Goal: Obtain resource: Download file/media

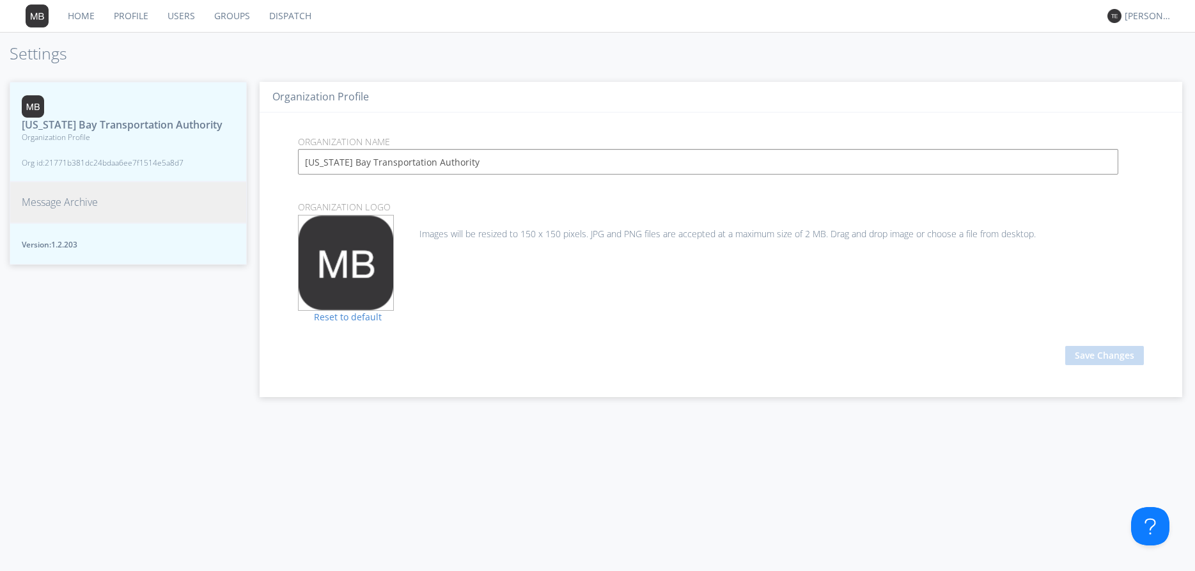
click at [36, 194] on button "Message Archive" at bounding box center [128, 203] width 237 height 42
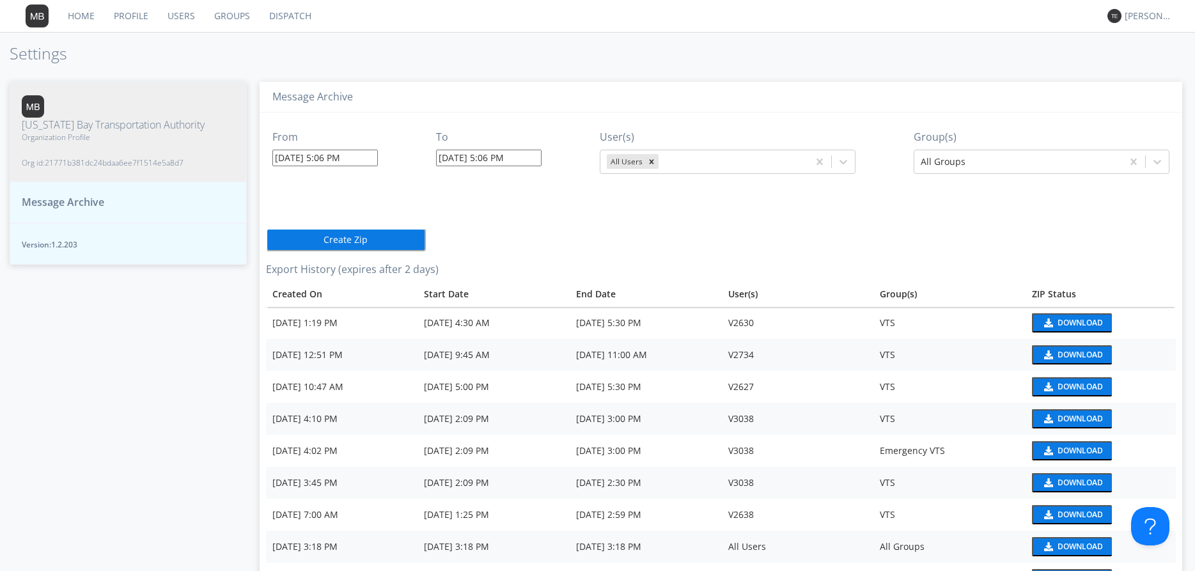
click at [369, 162] on input "[DATE] 5:06 PM" at bounding box center [325, 158] width 106 height 17
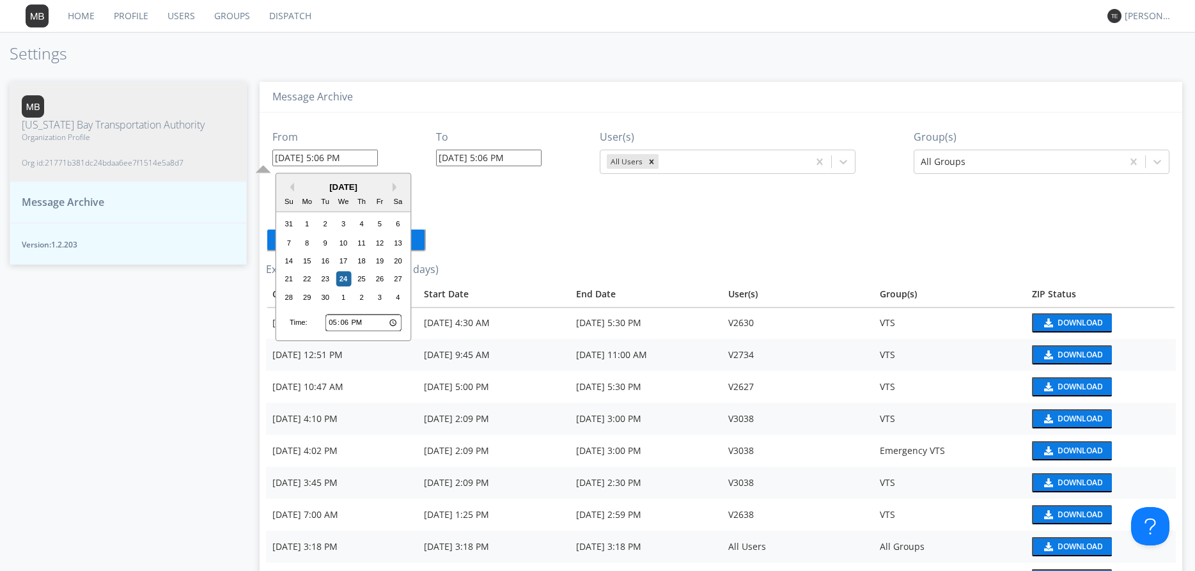
click at [331, 322] on input "17:06" at bounding box center [363, 323] width 76 height 17
type input "14:06"
type input "[DATE] 2:06 PM"
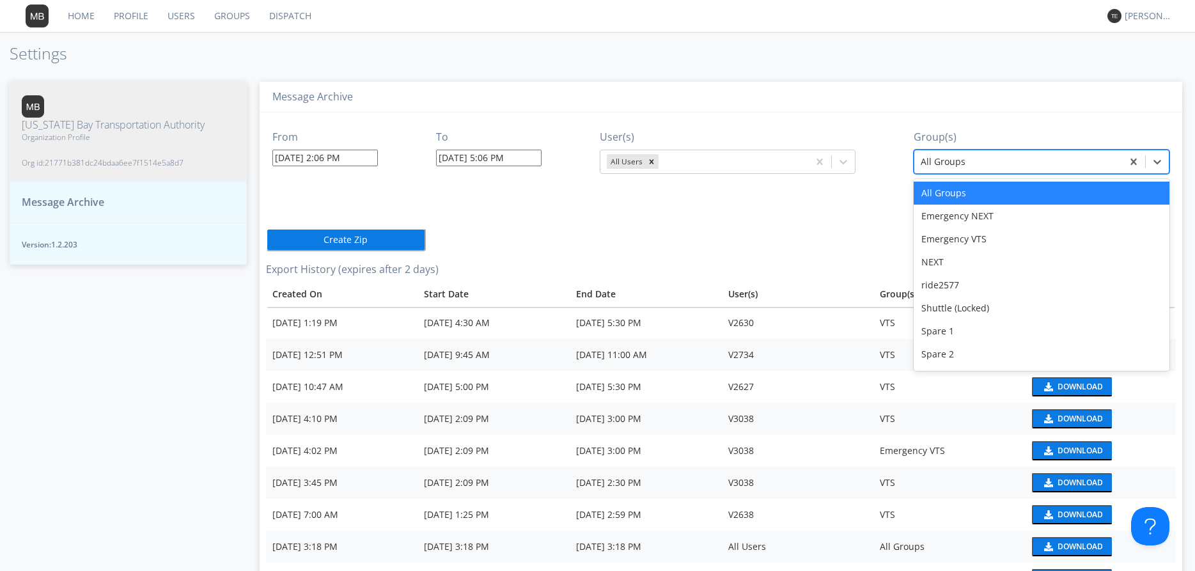
click at [1015, 167] on div at bounding box center [1018, 161] width 195 height 15
click at [971, 262] on div "NEXT" at bounding box center [1042, 262] width 256 height 23
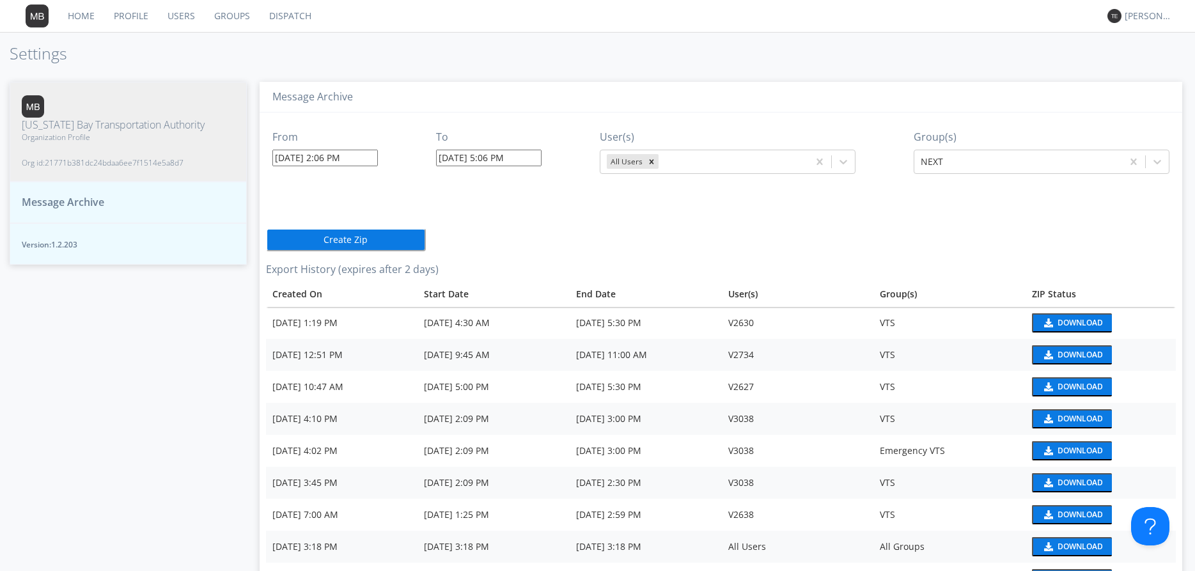
click at [338, 244] on button "Create Zip" at bounding box center [346, 239] width 160 height 23
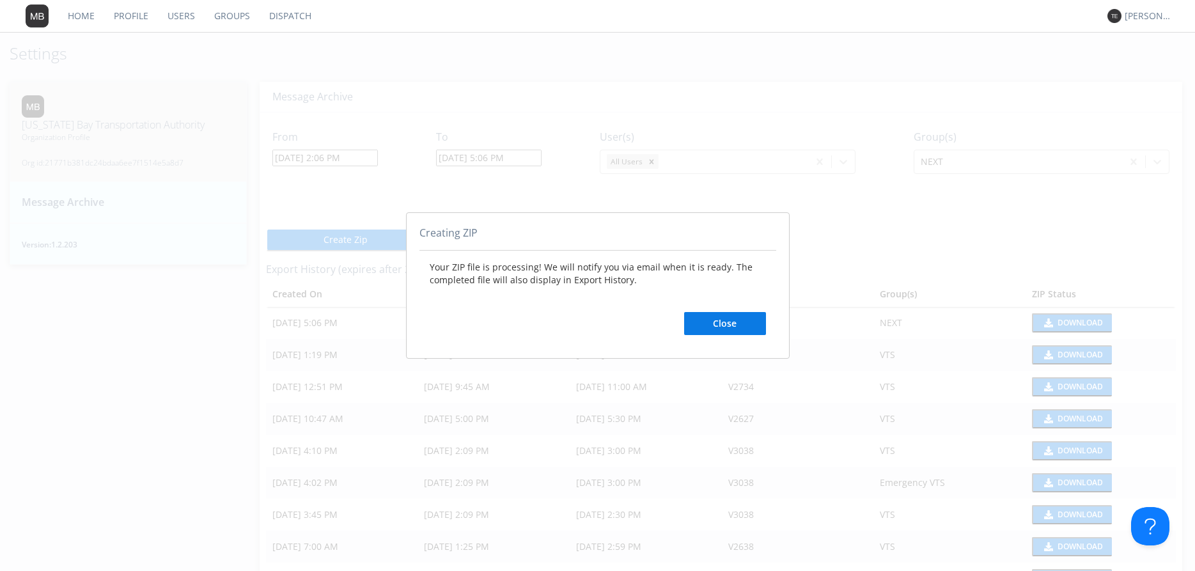
click at [708, 331] on button "Close" at bounding box center [725, 323] width 82 height 23
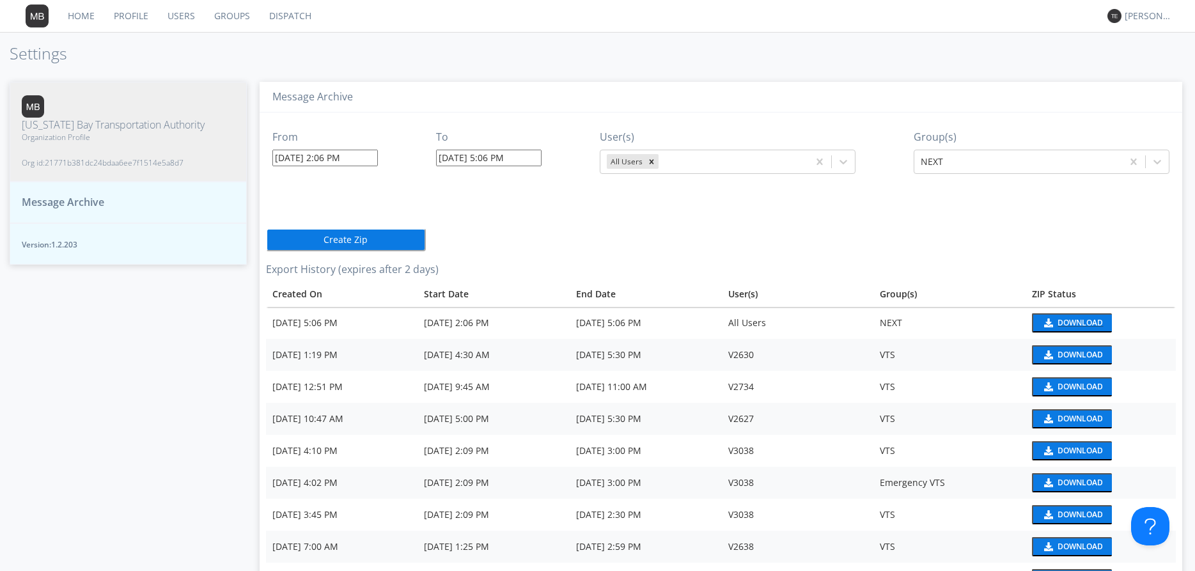
click at [1069, 319] on div "Download" at bounding box center [1080, 323] width 45 height 8
